Goal: Check status: Check status

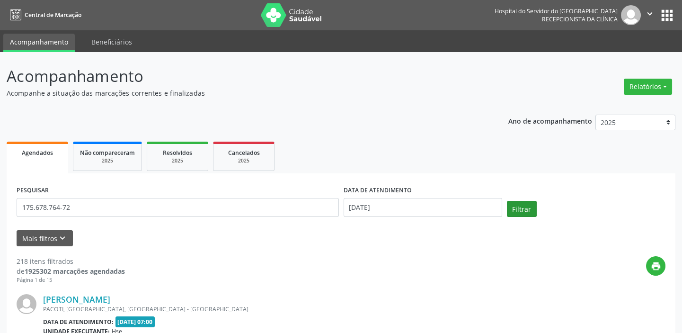
type input "175.678.764-72"
click at [519, 204] on button "Filtrar" at bounding box center [522, 209] width 30 height 16
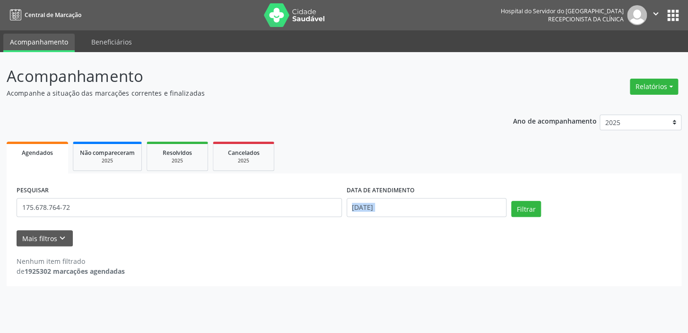
drag, startPoint x: 357, startPoint y: 230, endPoint x: 387, endPoint y: 206, distance: 38.7
click at [381, 210] on form "PESQUISAR 175.678.764-72 DATA DE ATENDIMENTO [DATE] Filtrar UNIDADE EXECUTANTE …" at bounding box center [344, 214] width 655 height 63
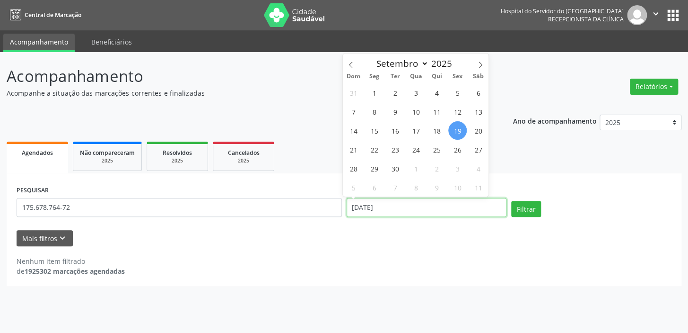
click at [391, 203] on input "[DATE]" at bounding box center [427, 207] width 160 height 19
click at [459, 133] on span "19" at bounding box center [457, 130] width 18 height 18
type input "[DATE]"
click at [459, 133] on span "19" at bounding box center [457, 130] width 18 height 18
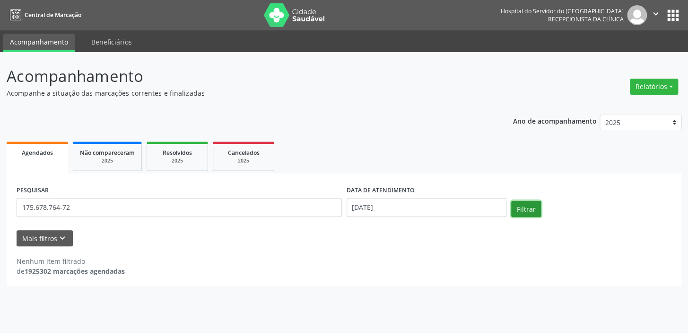
click at [521, 202] on button "Filtrar" at bounding box center [526, 209] width 30 height 16
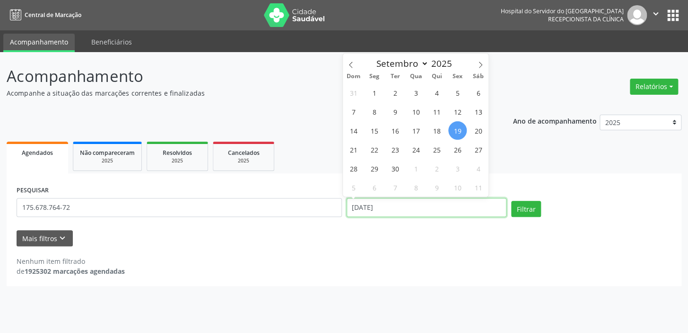
click at [401, 208] on input "[DATE]" at bounding box center [427, 207] width 160 height 19
click at [433, 132] on span "18" at bounding box center [437, 130] width 18 height 18
type input "18/09/2025"
click at [433, 132] on span "18" at bounding box center [437, 130] width 18 height 18
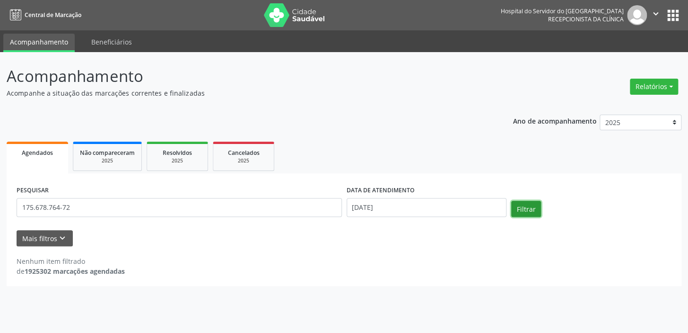
click at [527, 211] on button "Filtrar" at bounding box center [526, 209] width 30 height 16
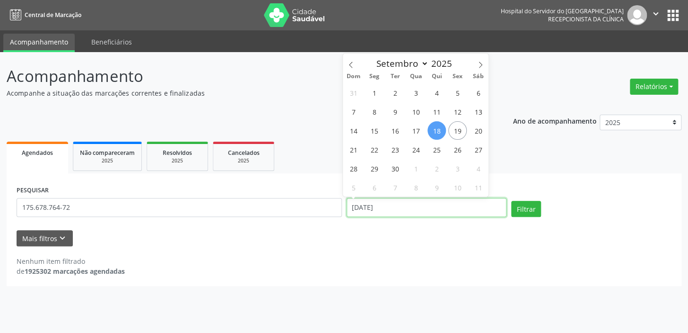
click at [430, 200] on input "18/09/2025" at bounding box center [427, 207] width 160 height 19
click at [374, 153] on span "22" at bounding box center [374, 149] width 18 height 18
type input "22/09/2025"
click at [374, 153] on span "22" at bounding box center [374, 149] width 18 height 18
select select "8"
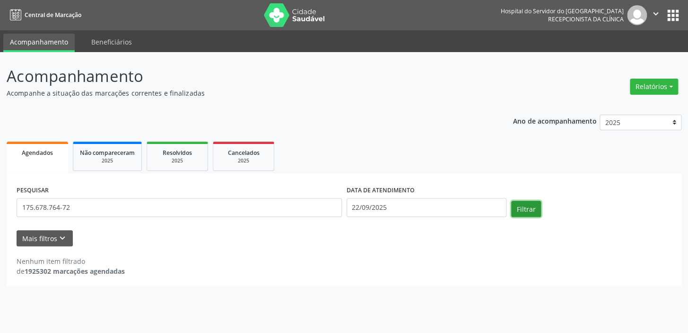
click at [521, 205] on button "Filtrar" at bounding box center [526, 209] width 30 height 16
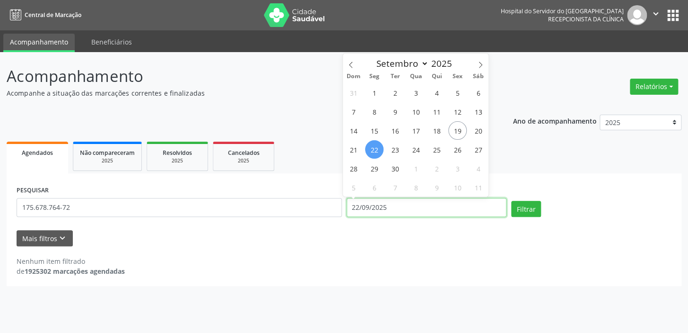
click at [425, 202] on input "22/09/2025" at bounding box center [427, 207] width 160 height 19
drag, startPoint x: 431, startPoint y: 136, endPoint x: 544, endPoint y: 264, distance: 170.9
click at [449, 138] on div "31 1 2 3 4 5 6 7 8 9 10 11 12 13 14 15 16 17 18 19 20 21 22 23 24 25 26 27 28 2…" at bounding box center [416, 140] width 146 height 114
click at [433, 128] on span "18" at bounding box center [437, 130] width 18 height 18
type input "18/09/2025"
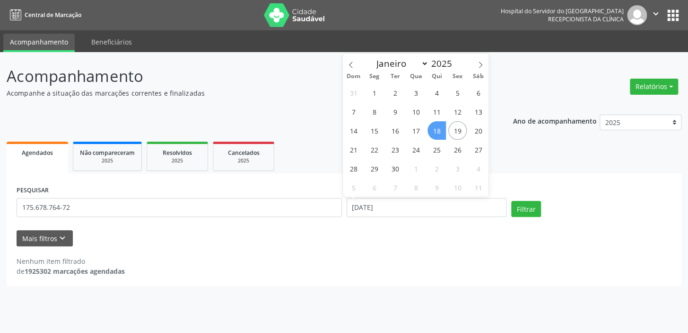
click at [433, 128] on span "18" at bounding box center [437, 130] width 18 height 18
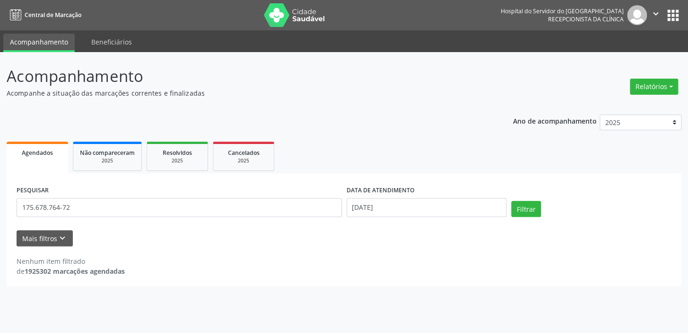
click at [433, 128] on div "Ano de acompanhamento 2025 2024 2023 2022 2021 Agendados Não compareceram 2025 …" at bounding box center [344, 197] width 675 height 178
click at [527, 204] on button "Filtrar" at bounding box center [526, 209] width 30 height 16
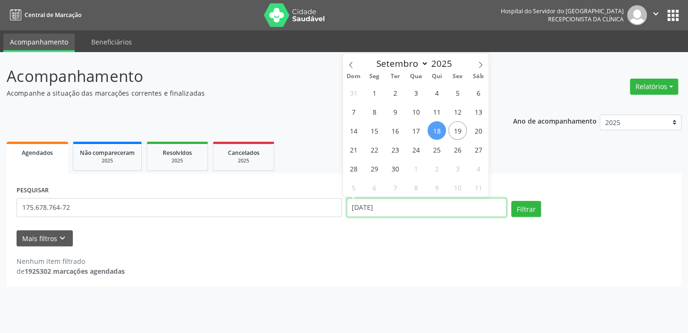
click at [425, 209] on input "18/09/2025" at bounding box center [427, 207] width 160 height 19
click at [455, 134] on span "19" at bounding box center [457, 130] width 18 height 18
type input "[DATE]"
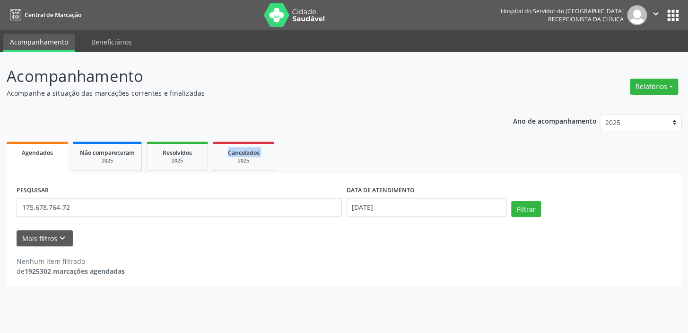
click at [455, 134] on div "Ano de acompanhamento 2025 2024 2023 2022 2021 Agendados Não compareceram 2025 …" at bounding box center [344, 197] width 675 height 178
click at [523, 213] on button "Filtrar" at bounding box center [526, 209] width 30 height 16
